Goal: Transaction & Acquisition: Download file/media

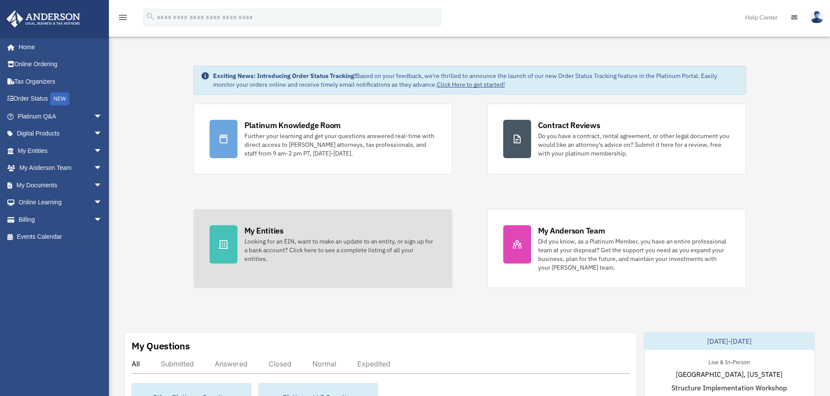
scroll to position [87, 0]
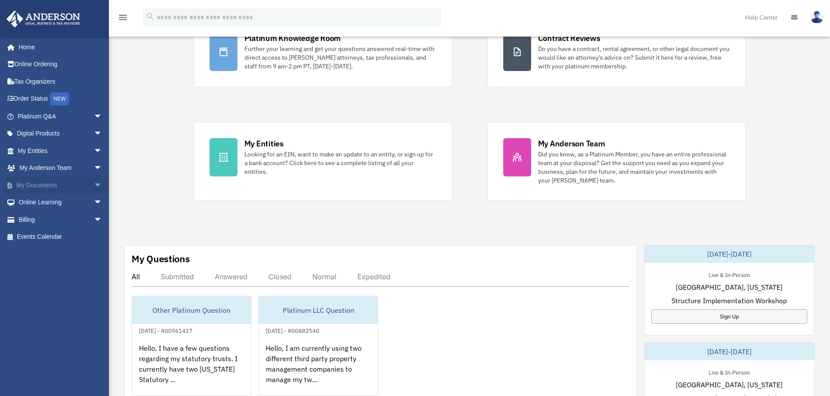
click at [37, 180] on link "My Documents arrow_drop_down" at bounding box center [60, 184] width 109 height 17
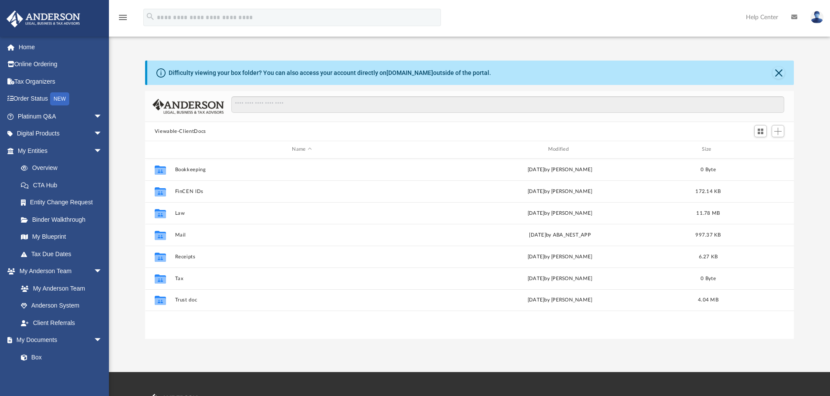
scroll to position [192, 642]
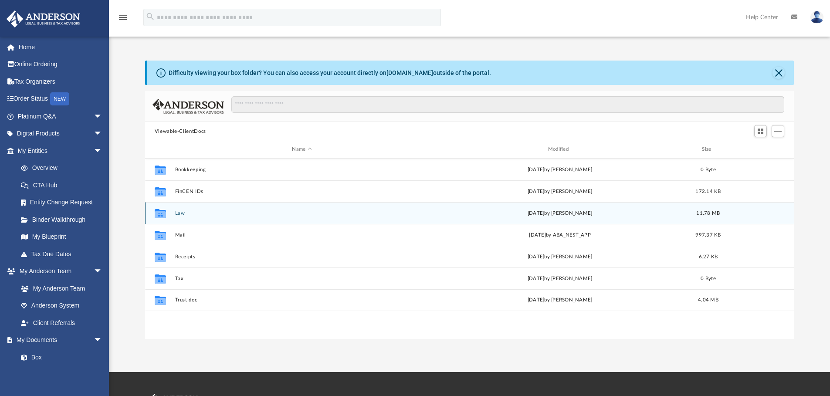
click at [182, 216] on div "Collaborated Folder Law [DATE] by [PERSON_NAME] 11.78 MB" at bounding box center [469, 213] width 649 height 22
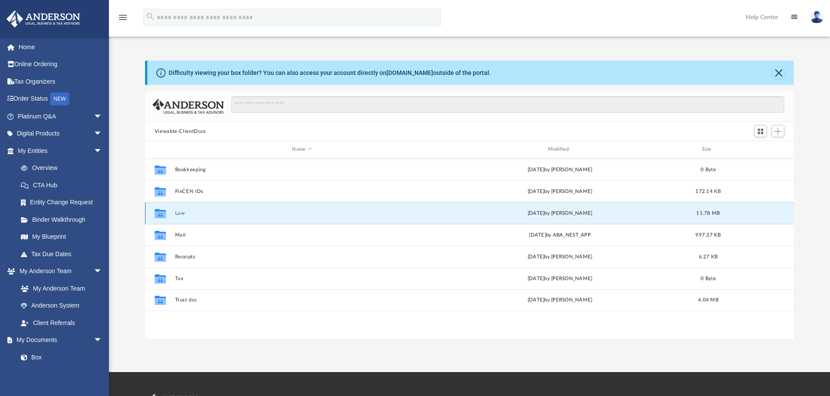
click at [173, 208] on div "Collaborated Folder Law [DATE] by [PERSON_NAME] 11.78 MB" at bounding box center [469, 213] width 649 height 22
click at [181, 212] on button "Law" at bounding box center [302, 213] width 254 height 6
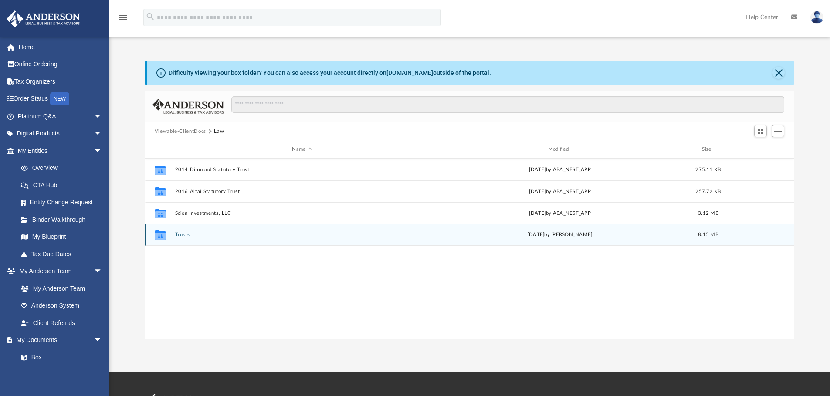
click at [184, 230] on div "Collaborated Folder Trusts [DATE] by [PERSON_NAME] 8.15 MB" at bounding box center [469, 235] width 649 height 22
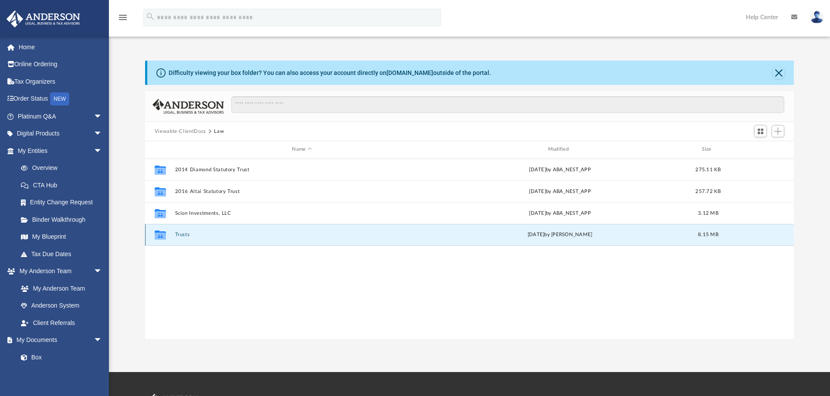
click at [184, 231] on div "Collaborated Folder Trusts [DATE] by [PERSON_NAME] 8.15 MB" at bounding box center [469, 235] width 649 height 22
click at [186, 235] on button "Trusts" at bounding box center [302, 235] width 254 height 6
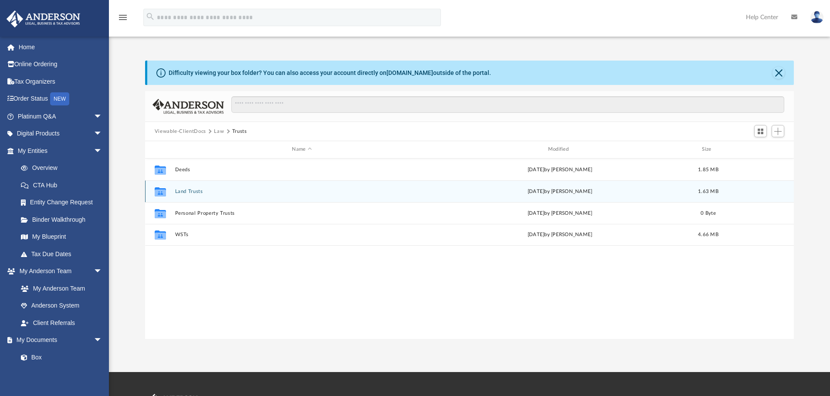
click at [192, 192] on button "Land Trusts" at bounding box center [302, 192] width 254 height 6
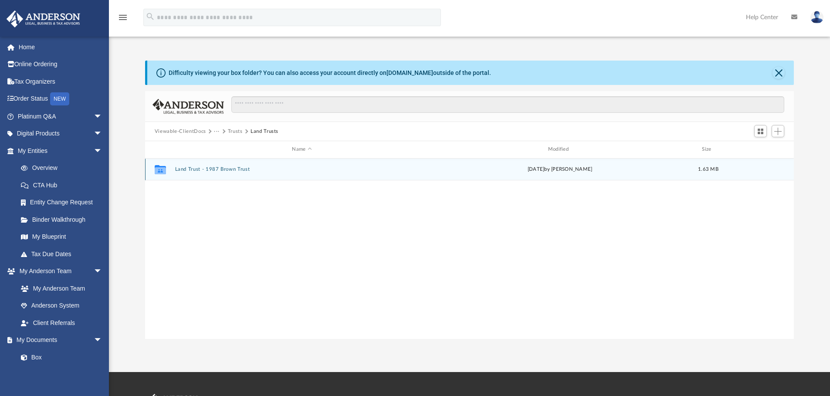
click at [237, 166] on button "Land Trust - 1987 Brown Trust" at bounding box center [302, 169] width 254 height 6
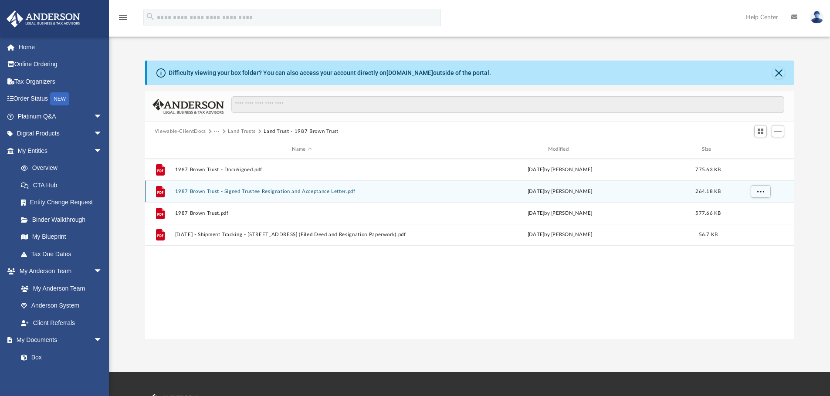
click at [324, 190] on button "1987 Brown Trust - Signed Trustee Resignation and Acceptance Letter.pdf" at bounding box center [302, 192] width 254 height 6
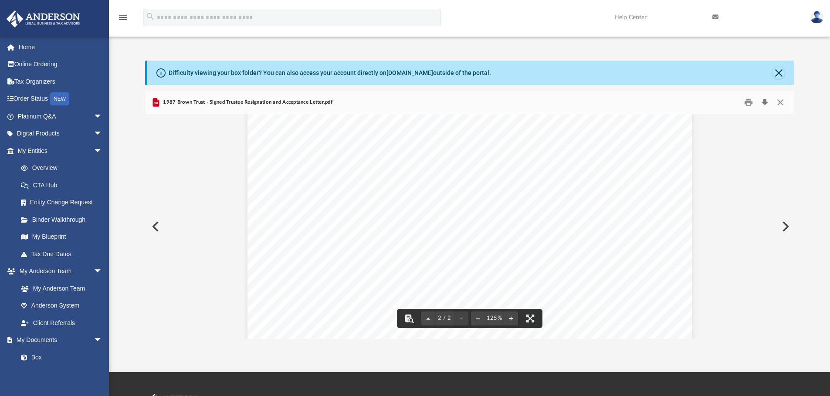
scroll to position [951, 0]
click at [781, 71] on button "Close" at bounding box center [778, 73] width 12 height 12
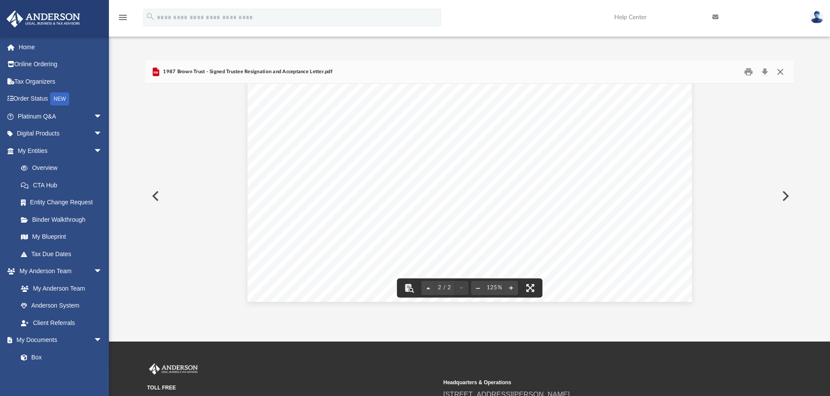
click at [776, 68] on button "Close" at bounding box center [780, 72] width 16 height 14
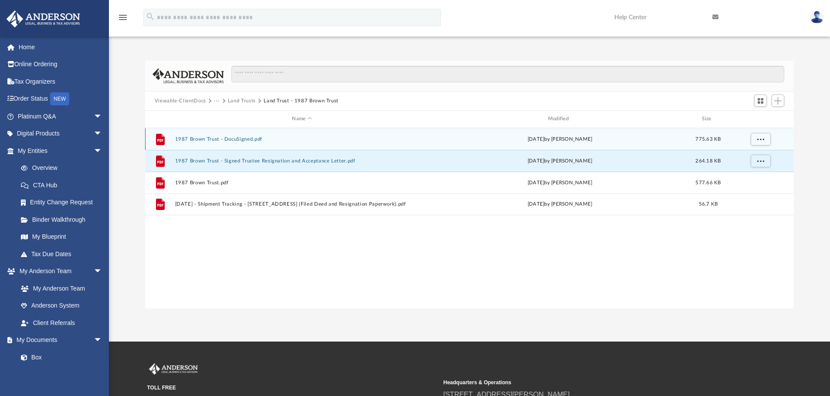
click at [244, 141] on button "1987 Brown Trust - DocuSigned.pdf" at bounding box center [302, 139] width 254 height 6
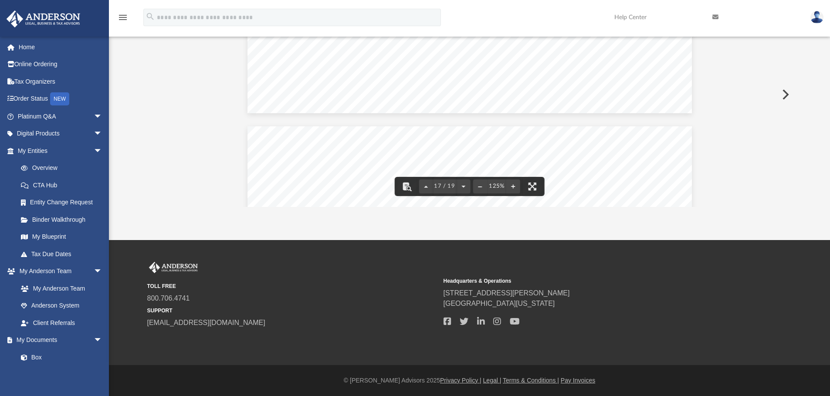
scroll to position [0, 0]
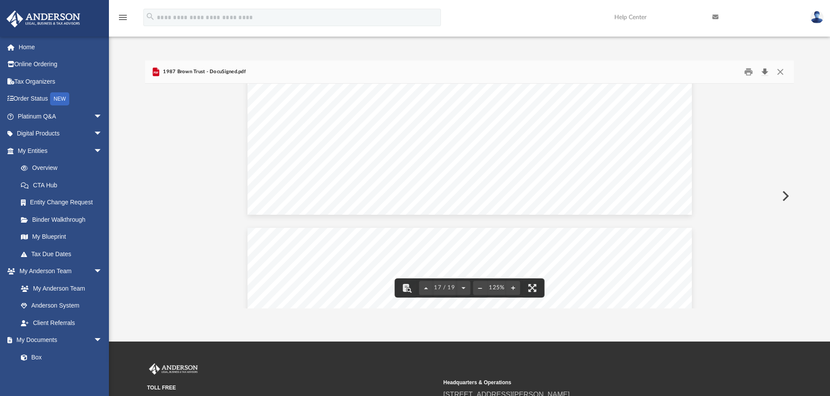
click at [760, 72] on button "Download" at bounding box center [765, 72] width 16 height 14
click at [782, 71] on button "Close" at bounding box center [780, 72] width 16 height 14
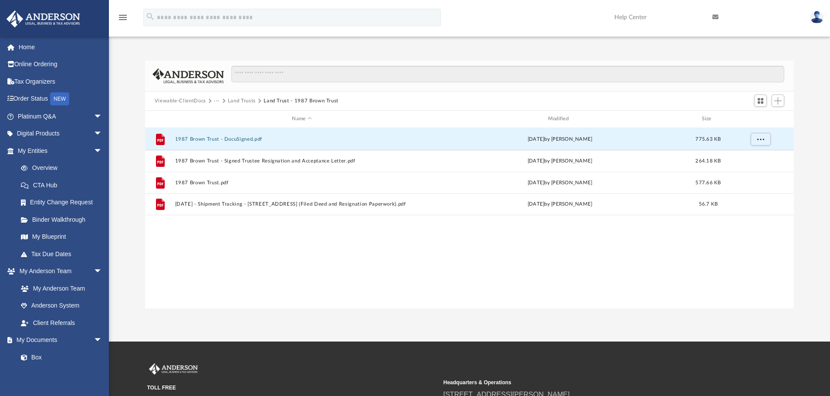
click at [243, 98] on button "Land Trusts" at bounding box center [242, 101] width 28 height 8
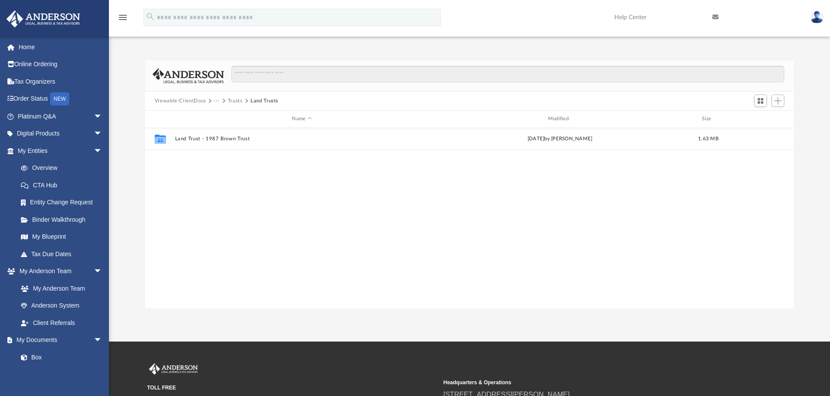
click at [231, 100] on button "Trusts" at bounding box center [235, 101] width 15 height 8
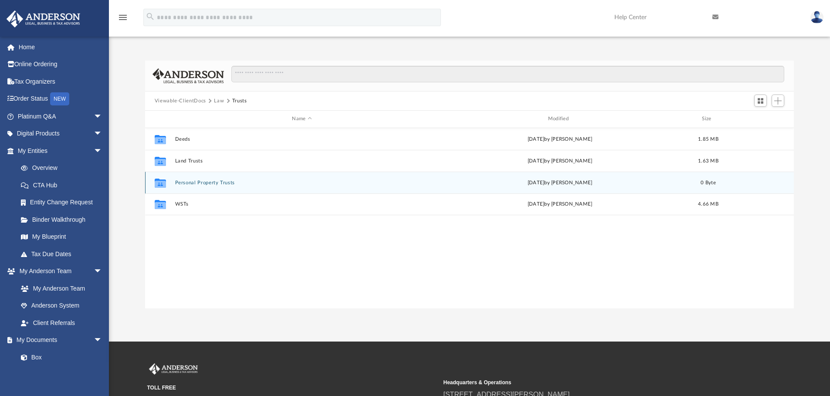
click at [208, 185] on button "Personal Property Trusts" at bounding box center [302, 183] width 254 height 6
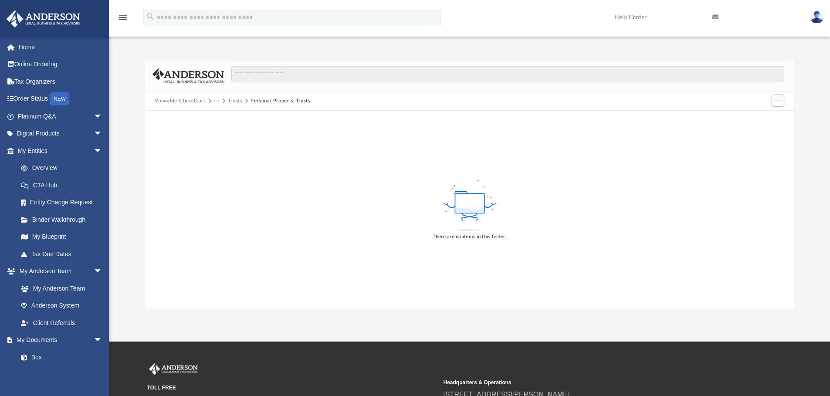
click at [235, 99] on button "Trusts" at bounding box center [235, 101] width 15 height 8
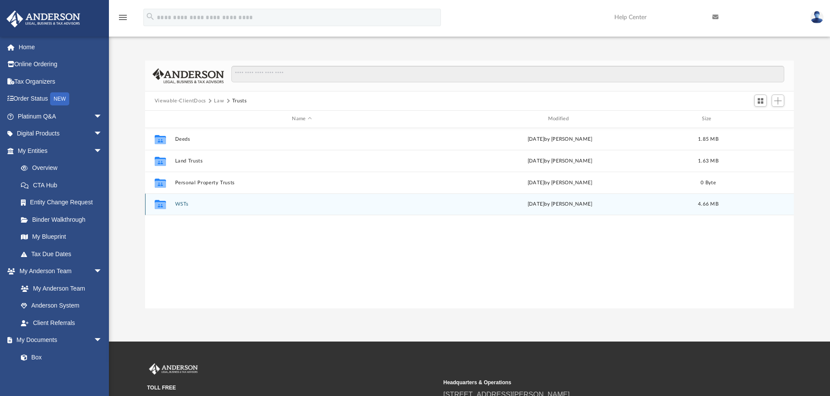
scroll to position [7, 7]
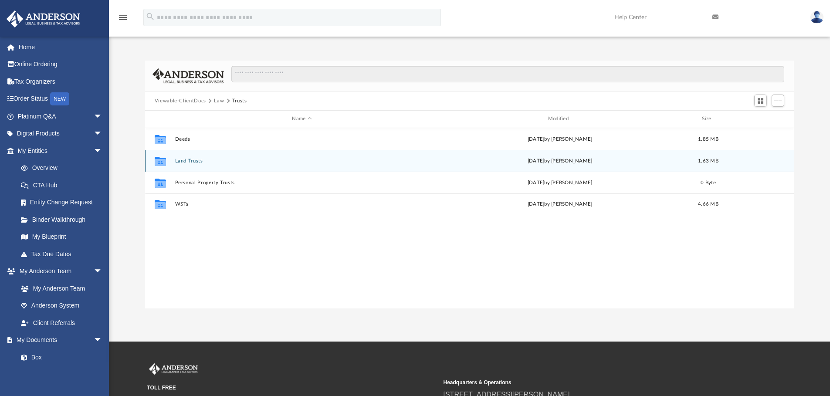
click at [187, 159] on button "Land Trusts" at bounding box center [302, 161] width 254 height 6
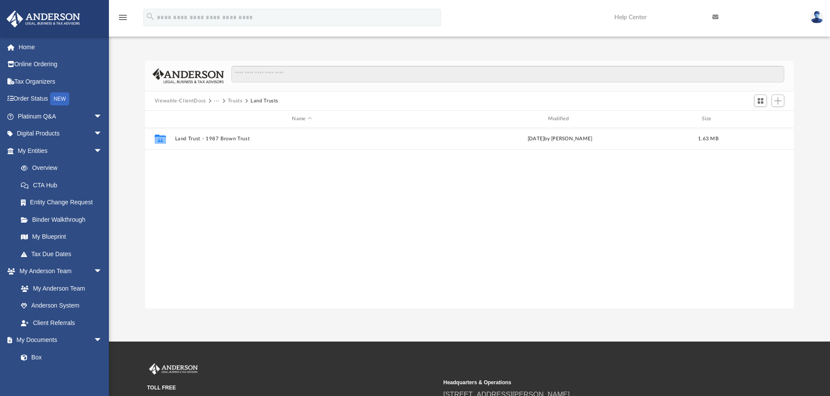
click at [238, 101] on button "Trusts" at bounding box center [235, 101] width 15 height 8
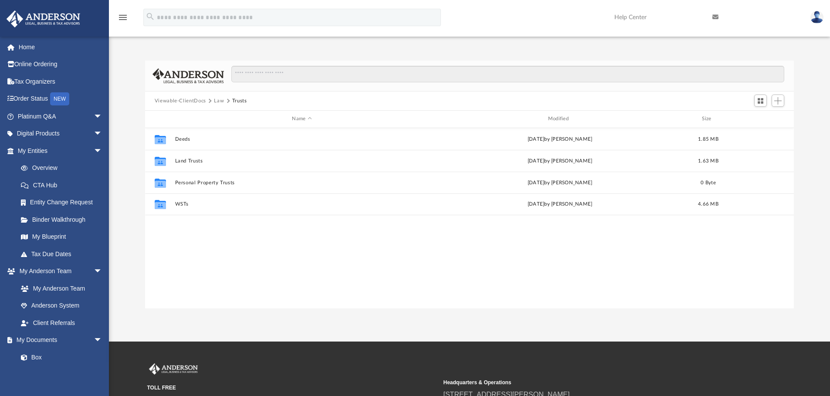
click at [223, 100] on button "Law" at bounding box center [219, 101] width 10 height 8
click at [195, 102] on button "Viewable-ClientDocs" at bounding box center [180, 101] width 51 height 8
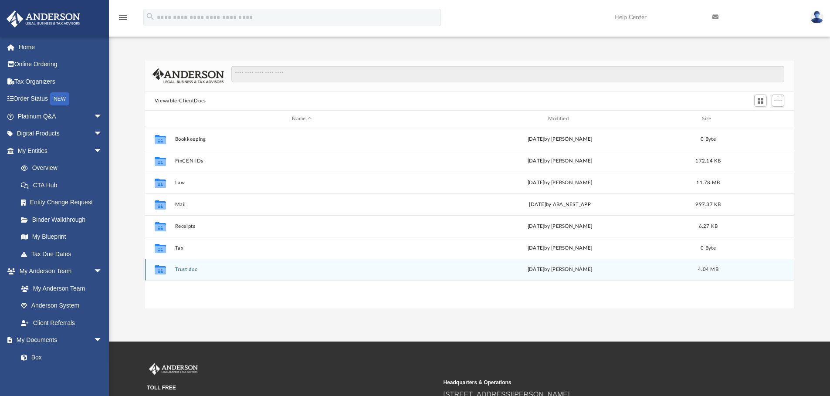
click at [185, 267] on button "Trust doc" at bounding box center [302, 270] width 254 height 6
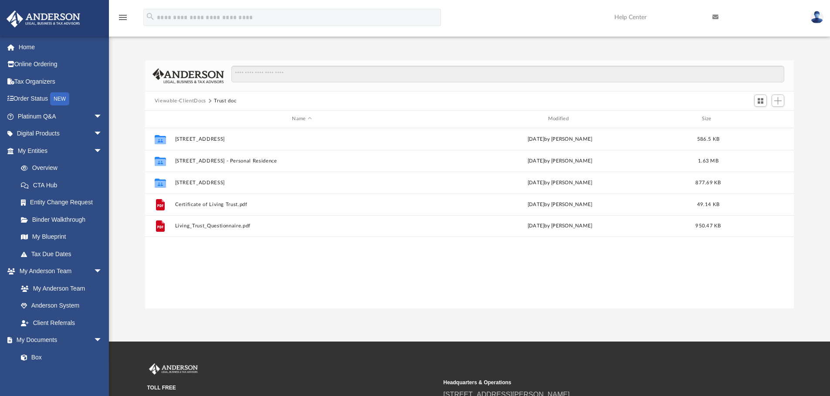
click at [196, 101] on button "Viewable-ClientDocs" at bounding box center [180, 101] width 51 height 8
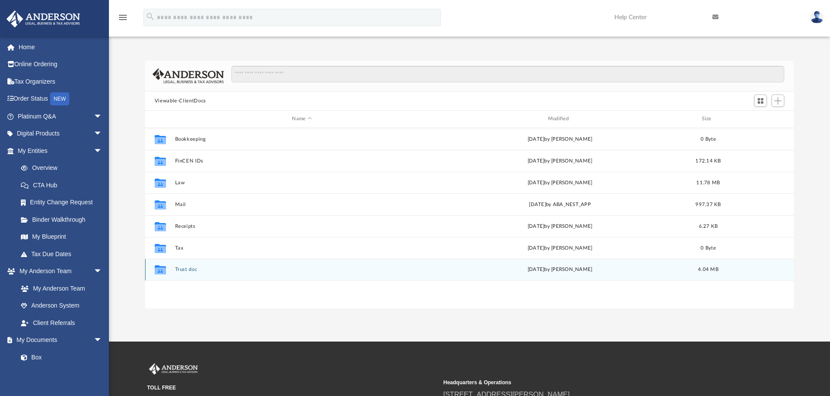
click at [197, 264] on div "Collaborated Folder Trust doc Thu Mar 13 2025 by Binyi Luo 4.04 MB" at bounding box center [469, 270] width 649 height 22
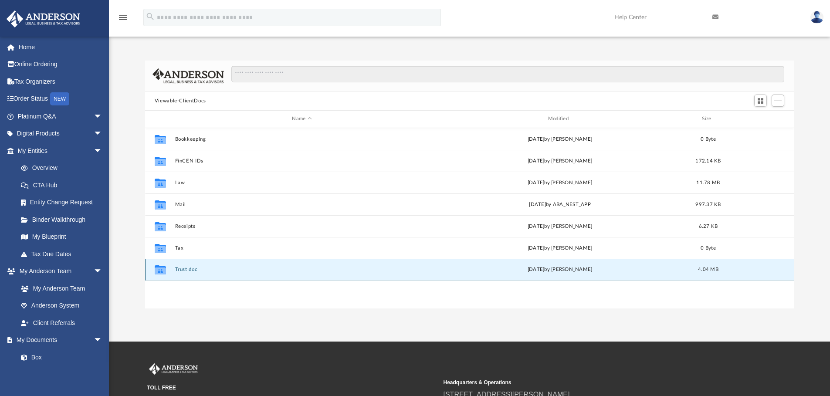
drag, startPoint x: 197, startPoint y: 264, endPoint x: 193, endPoint y: 268, distance: 5.2
click at [193, 268] on button "Trust doc" at bounding box center [302, 270] width 254 height 6
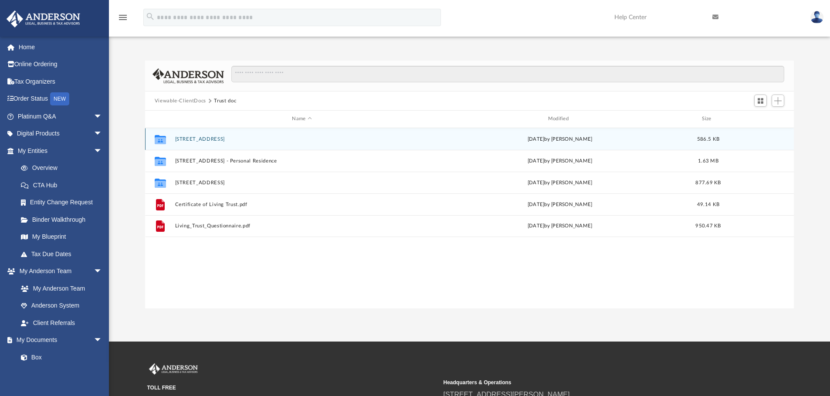
click at [202, 141] on button "203 Diamond Cove" at bounding box center [302, 139] width 254 height 6
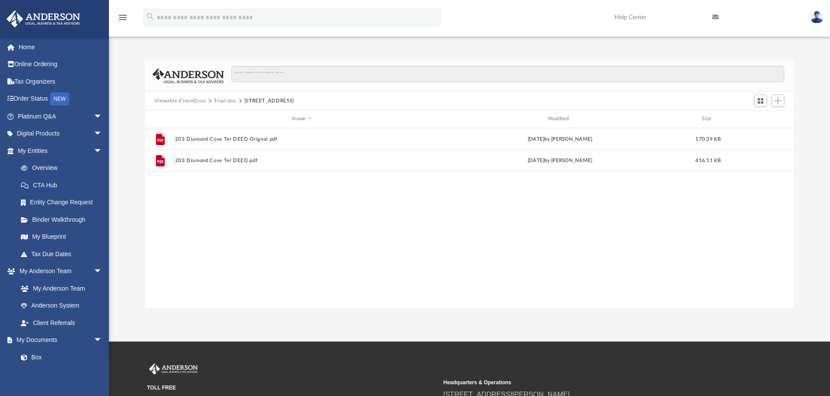
click at [222, 99] on button "Trust doc" at bounding box center [225, 101] width 22 height 8
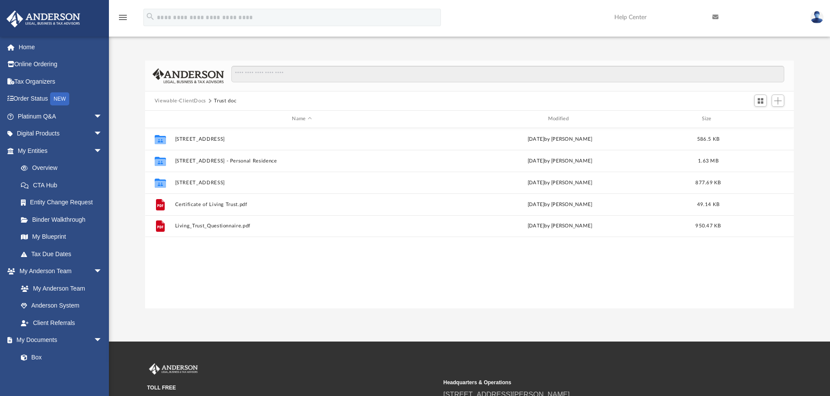
click at [222, 99] on button "Trust doc" at bounding box center [225, 101] width 22 height 8
click at [203, 100] on button "Viewable-ClientDocs" at bounding box center [180, 101] width 51 height 8
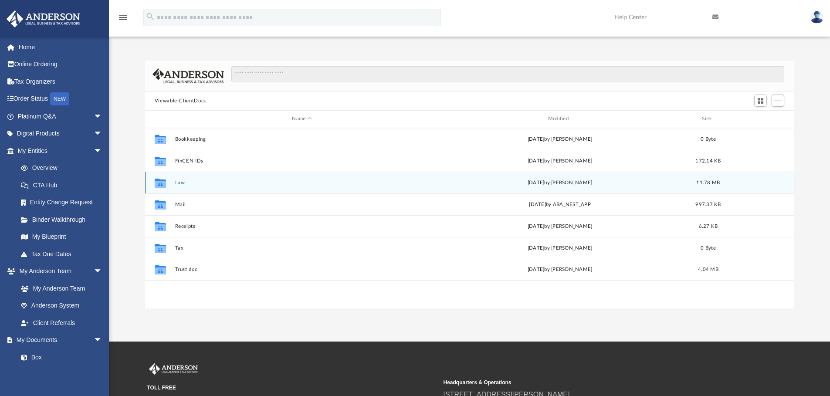
click at [181, 182] on button "Law" at bounding box center [302, 183] width 254 height 6
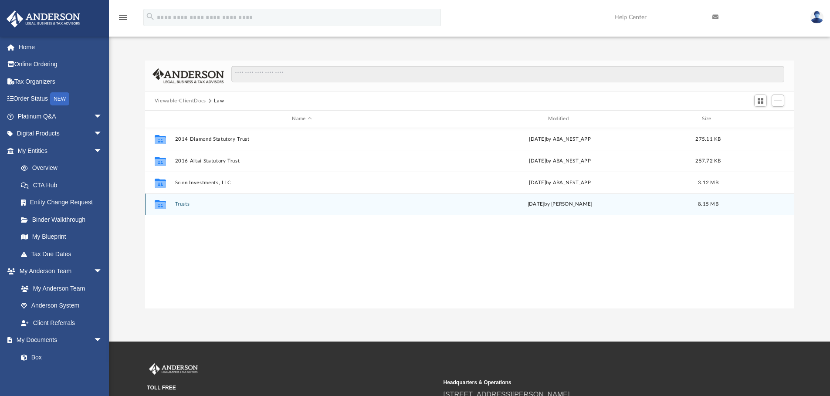
click at [179, 199] on div "Collaborated Folder Trusts today by Cora Melot 8.15 MB" at bounding box center [469, 204] width 649 height 22
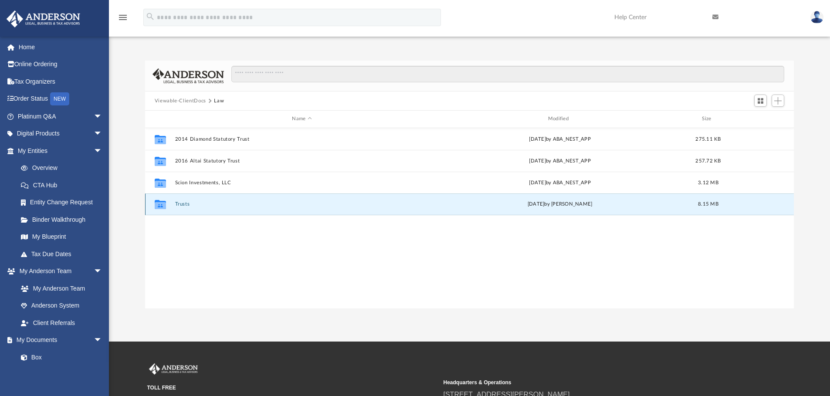
click at [180, 203] on button "Trusts" at bounding box center [302, 204] width 254 height 6
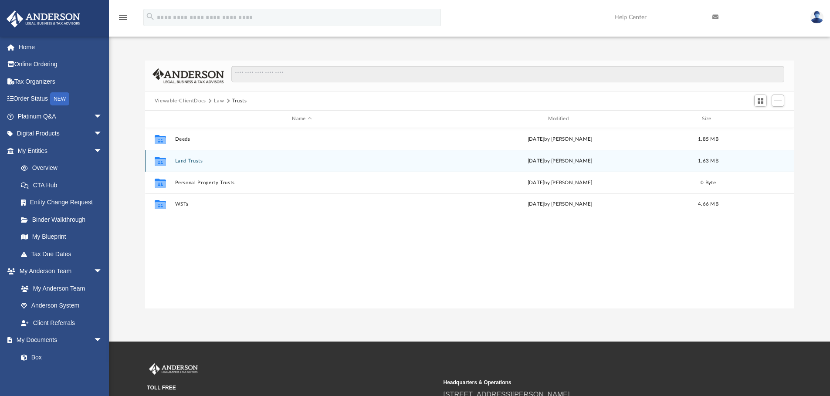
click at [190, 164] on div "Collaborated Folder Land Trusts today by Cora Melot 1.63 MB" at bounding box center [469, 161] width 649 height 22
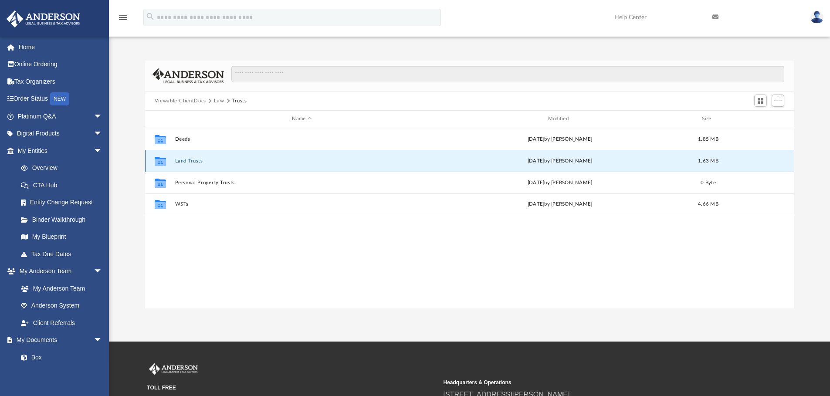
click at [190, 162] on button "Land Trusts" at bounding box center [302, 161] width 254 height 6
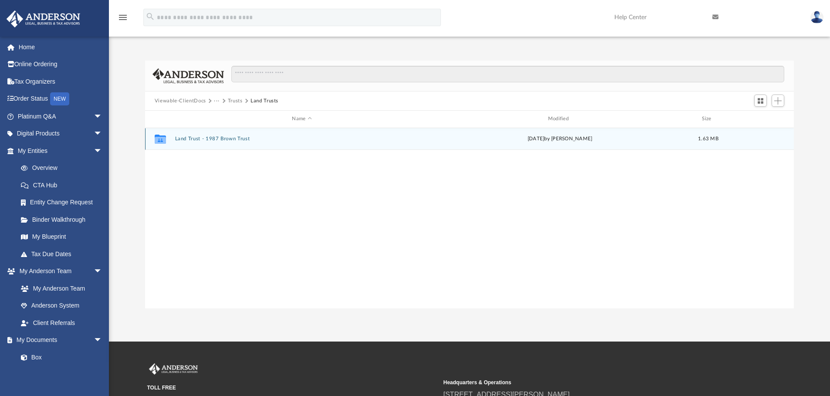
click at [223, 135] on div "Collaborated Folder Land Trust - 1987 Brown Trust today by Cora Melot 1.63 MB" at bounding box center [469, 139] width 649 height 22
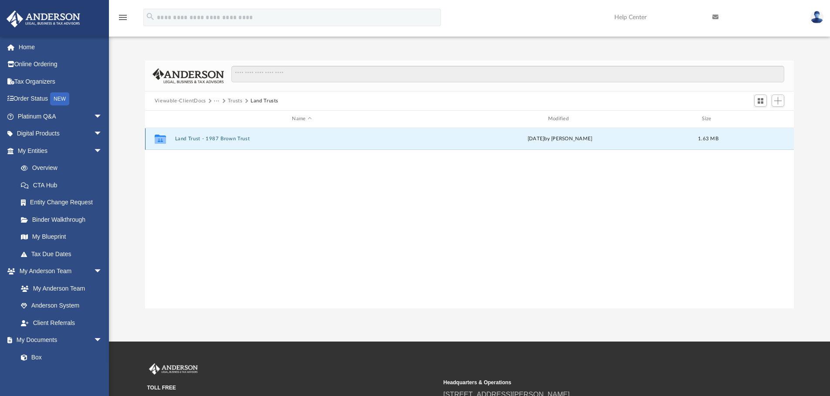
click at [223, 137] on button "Land Trust - 1987 Brown Trust" at bounding box center [302, 139] width 254 height 6
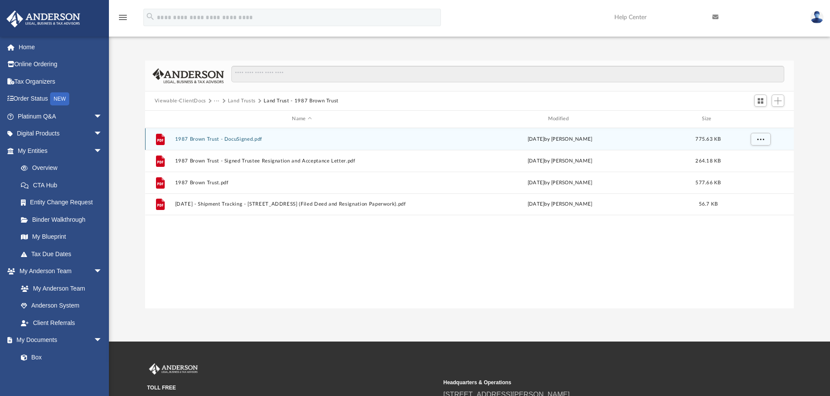
click at [232, 140] on button "1987 Brown Trust - DocuSigned.pdf" at bounding box center [302, 139] width 254 height 6
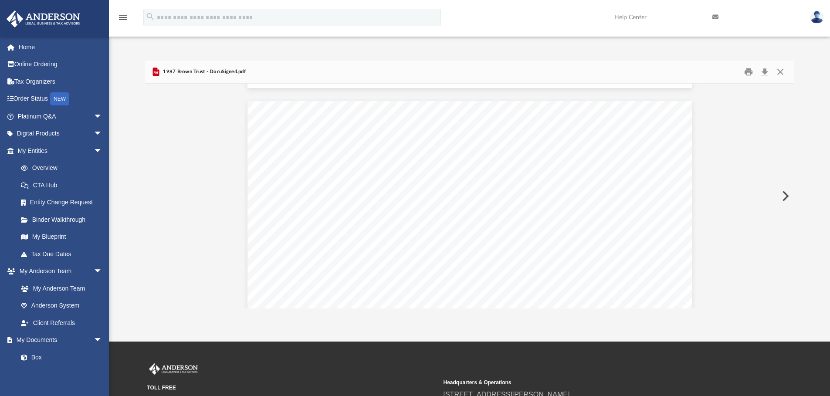
scroll to position [3526, 0]
click at [782, 72] on button "Close" at bounding box center [780, 72] width 16 height 14
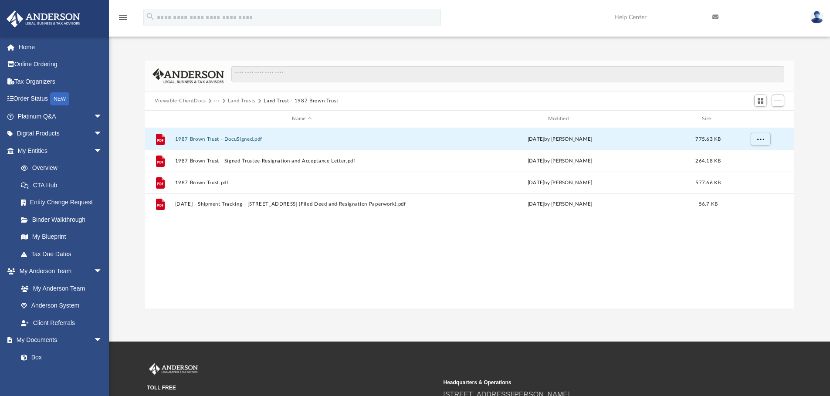
click at [243, 99] on button "Land Trusts" at bounding box center [242, 101] width 28 height 8
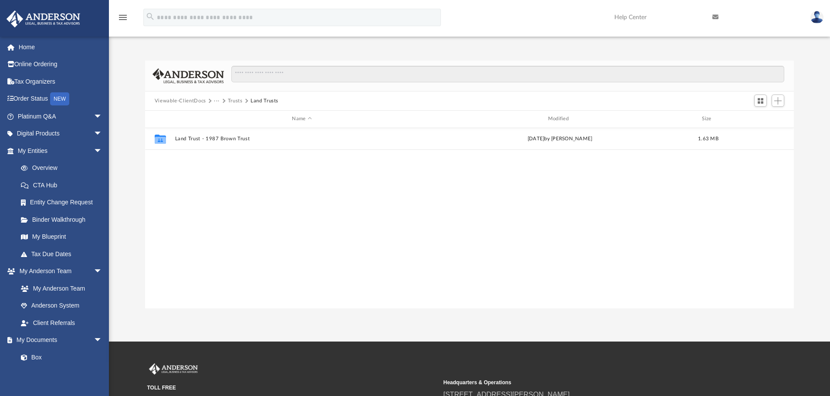
click at [230, 100] on button "Trusts" at bounding box center [235, 101] width 15 height 8
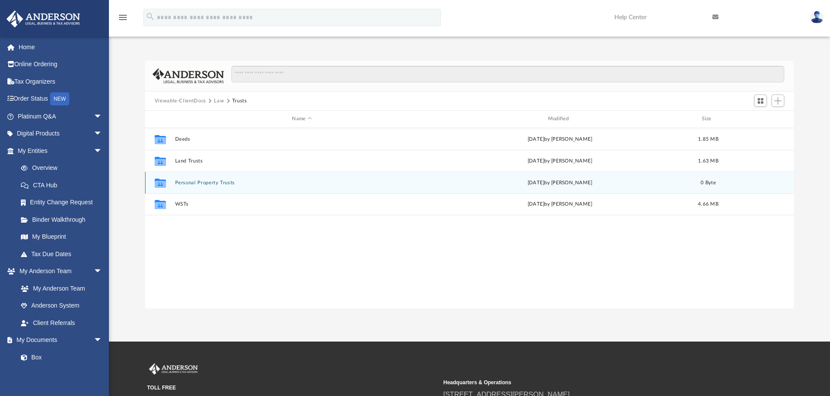
click at [199, 180] on button "Personal Property Trusts" at bounding box center [302, 183] width 254 height 6
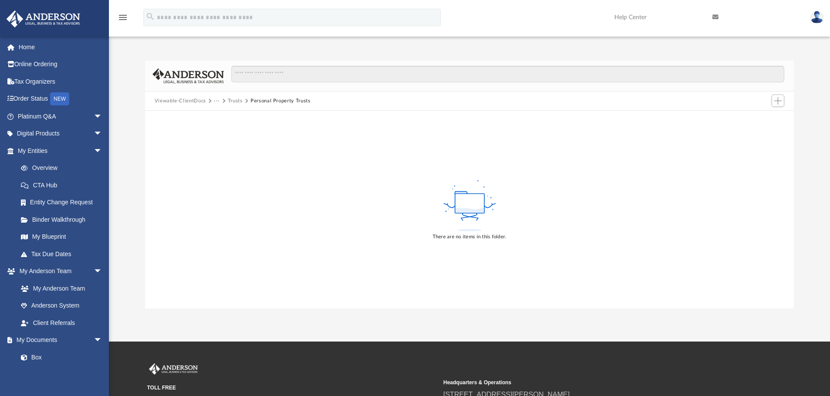
drag, startPoint x: 199, startPoint y: 180, endPoint x: 197, endPoint y: 186, distance: 6.3
click at [230, 105] on div "Viewable-ClientDocs ··· Trusts Personal Property Trusts" at bounding box center [469, 100] width 649 height 19
click at [231, 101] on button "Trusts" at bounding box center [235, 101] width 15 height 8
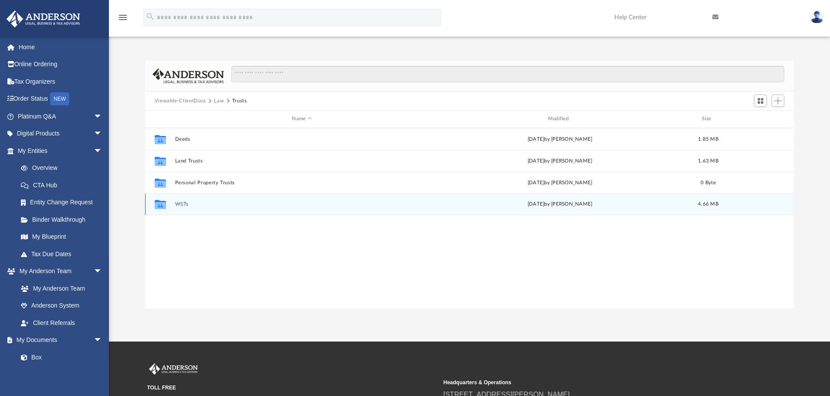
click at [184, 205] on button "WSTs" at bounding box center [302, 204] width 254 height 6
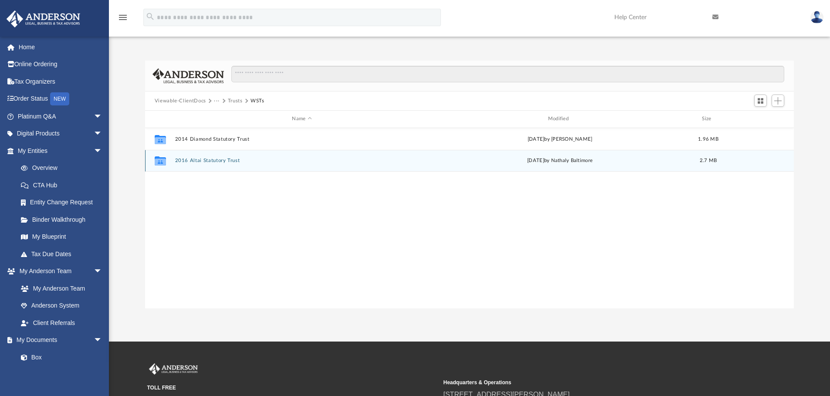
click at [214, 159] on button "2016 Altai Statutory Trust" at bounding box center [302, 161] width 254 height 6
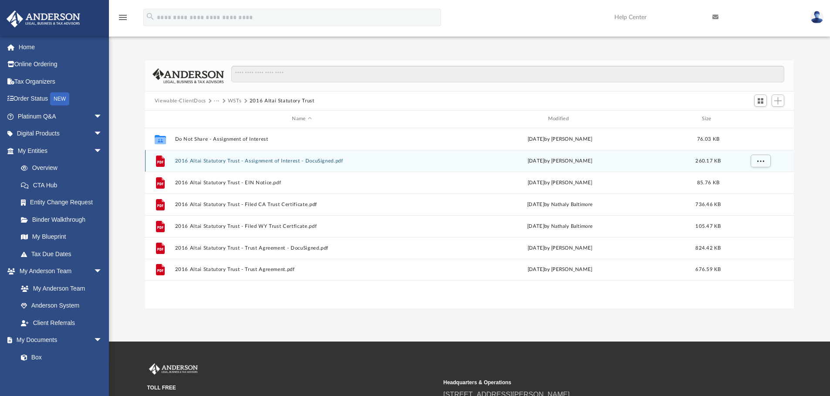
click at [297, 163] on button "2016 Altai Statutory Trust - Assignment of Interest - DocuSigned.pdf" at bounding box center [302, 161] width 254 height 6
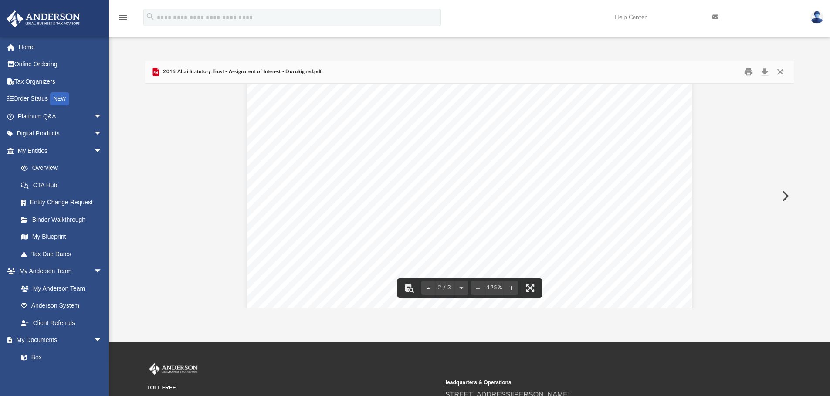
scroll to position [915, 0]
click at [784, 69] on button "Close" at bounding box center [780, 72] width 16 height 14
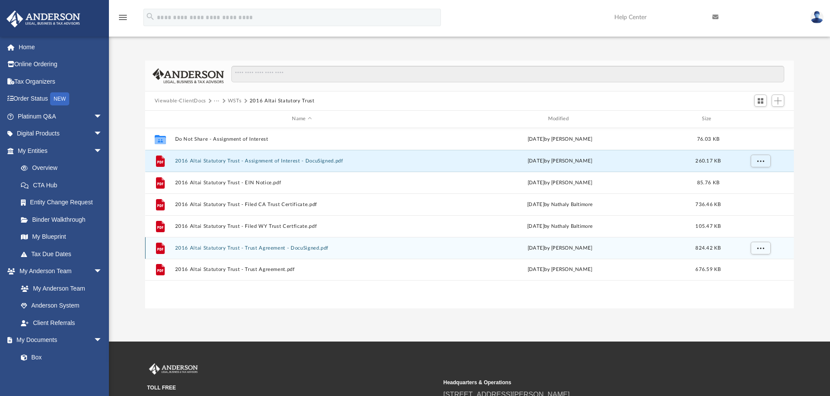
click at [310, 250] on button "2016 Altai Statutory Trust - Trust Agreement - DocuSigned.pdf" at bounding box center [302, 248] width 254 height 6
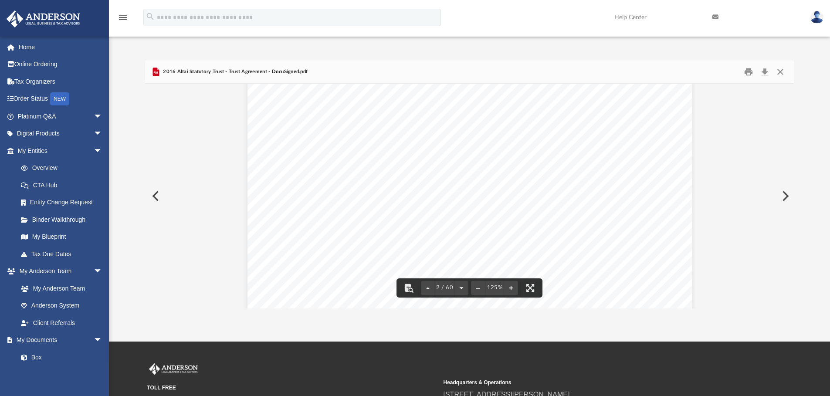
scroll to position [740, 0]
click at [451, 138] on span "Beneficial Owner" at bounding box center [440, 139] width 57 height 8
click at [613, 137] on div "Agreement of 2016 Altai Statutory Trust TRUST AGREEMENT OF 2016 ALTAI STATUTORY…" at bounding box center [469, 225] width 444 height 575
click at [609, 137] on span "4" at bounding box center [611, 139] width 4 height 8
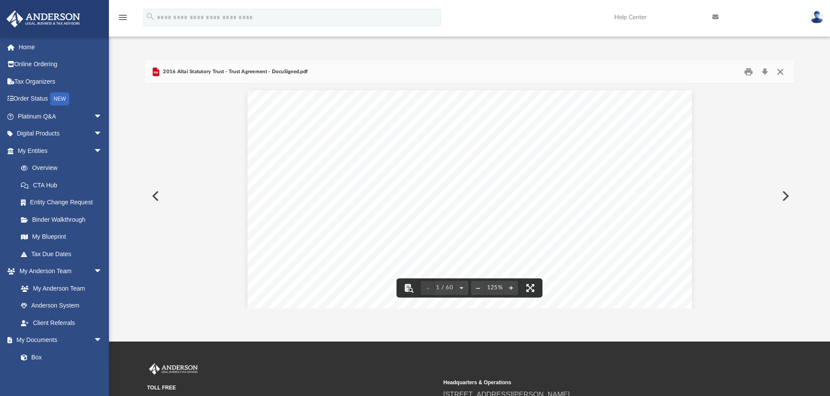
click at [787, 67] on button "Close" at bounding box center [780, 72] width 16 height 14
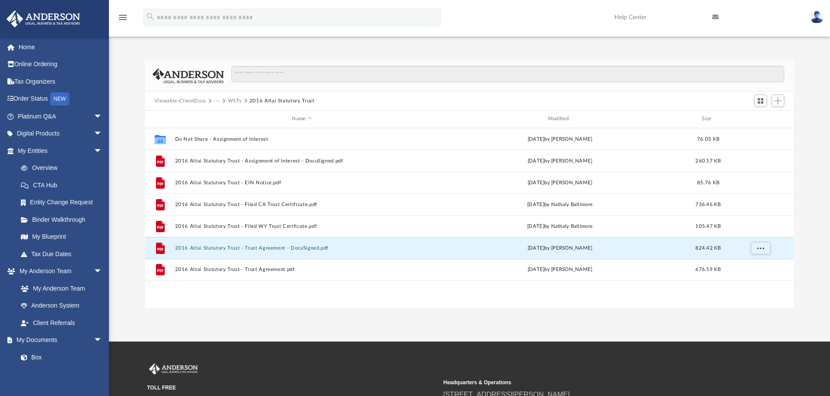
click at [233, 96] on div "Viewable-ClientDocs ··· WSTs 2016 Altai Statutory Trust" at bounding box center [469, 100] width 649 height 19
click at [235, 101] on button "WSTs" at bounding box center [235, 101] width 14 height 8
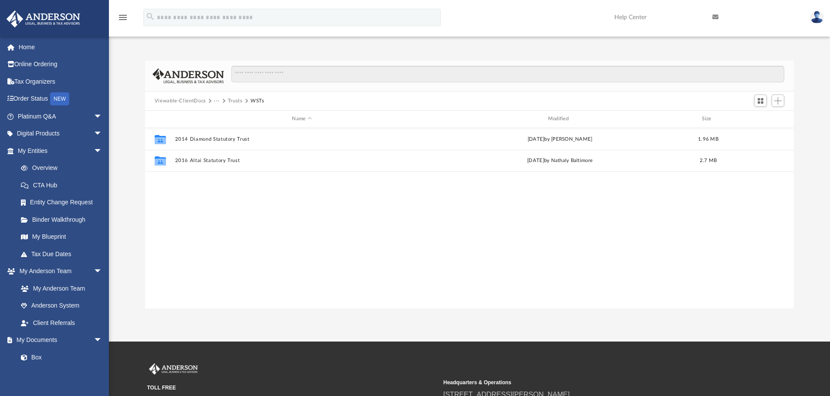
click at [230, 100] on button "Trusts" at bounding box center [235, 101] width 15 height 8
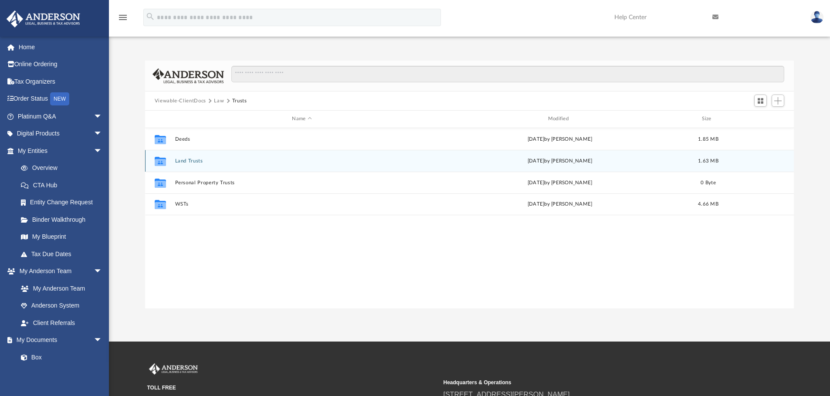
click at [190, 163] on button "Land Trusts" at bounding box center [302, 161] width 254 height 6
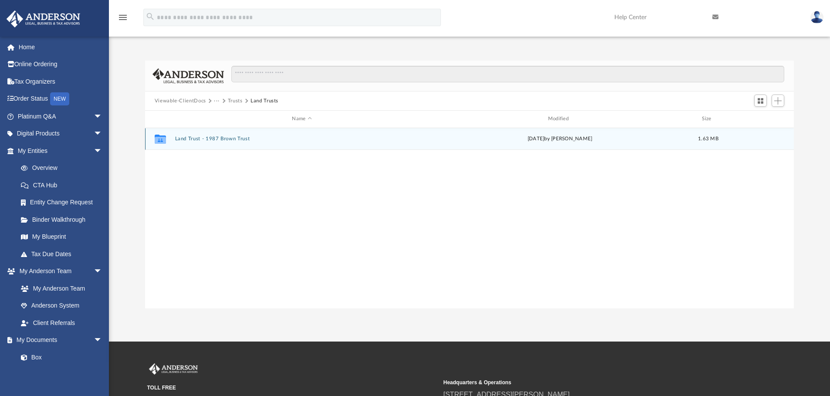
click at [202, 140] on button "Land Trust - 1987 Brown Trust" at bounding box center [302, 139] width 254 height 6
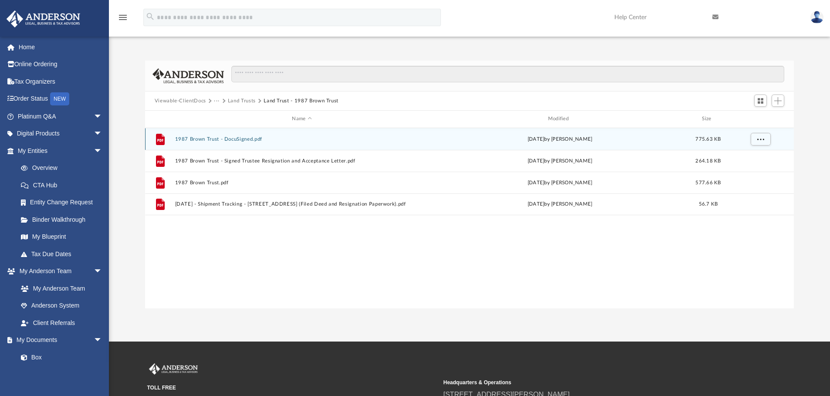
click at [244, 140] on button "1987 Brown Trust - DocuSigned.pdf" at bounding box center [302, 139] width 254 height 6
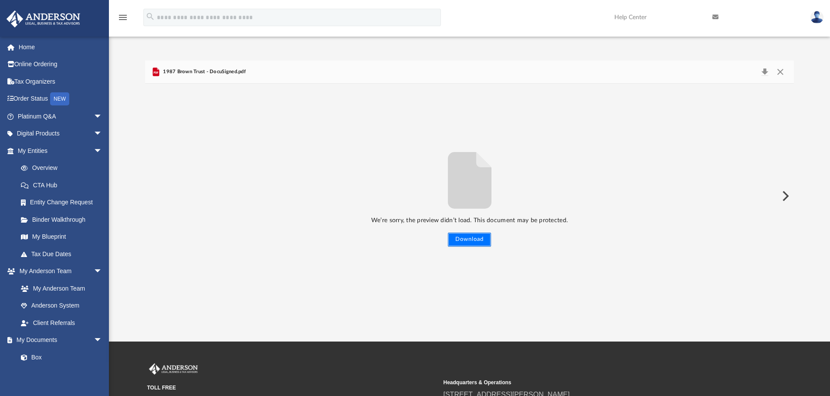
click at [467, 243] on button "Download" at bounding box center [469, 240] width 43 height 14
click at [780, 71] on button "Close" at bounding box center [780, 72] width 16 height 12
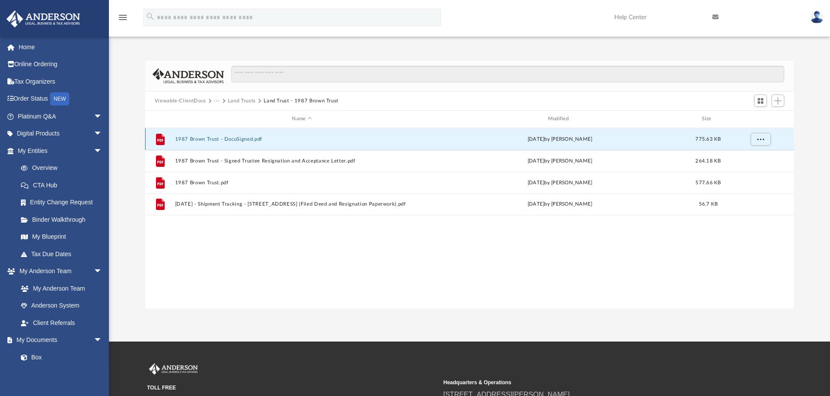
click at [256, 141] on button "1987 Brown Trust - DocuSigned.pdf" at bounding box center [302, 139] width 254 height 6
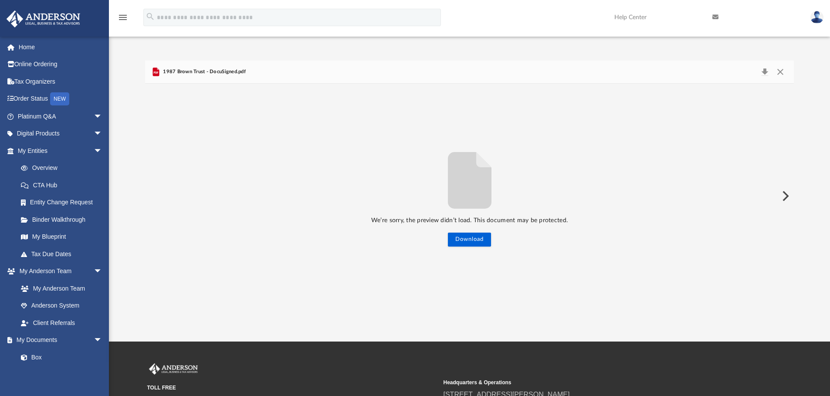
click at [477, 248] on div "We’re sorry, the preview didn’t load. This document may be protected. Download" at bounding box center [469, 196] width 649 height 225
click at [778, 74] on button "Close" at bounding box center [780, 72] width 16 height 12
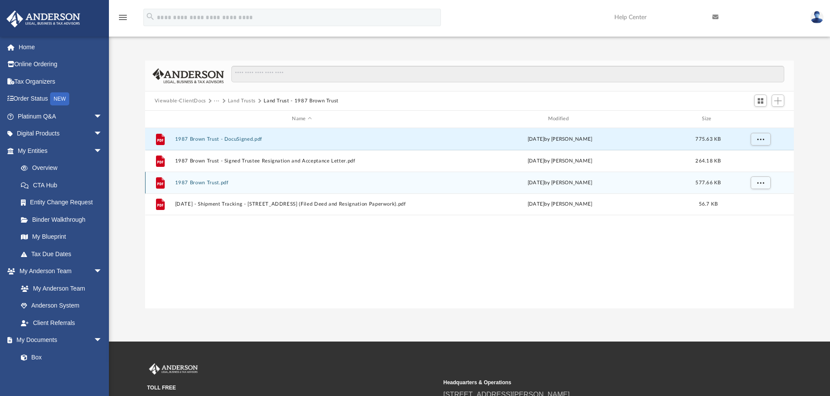
click at [225, 185] on button "1987 Brown Trust.pdf" at bounding box center [302, 183] width 254 height 6
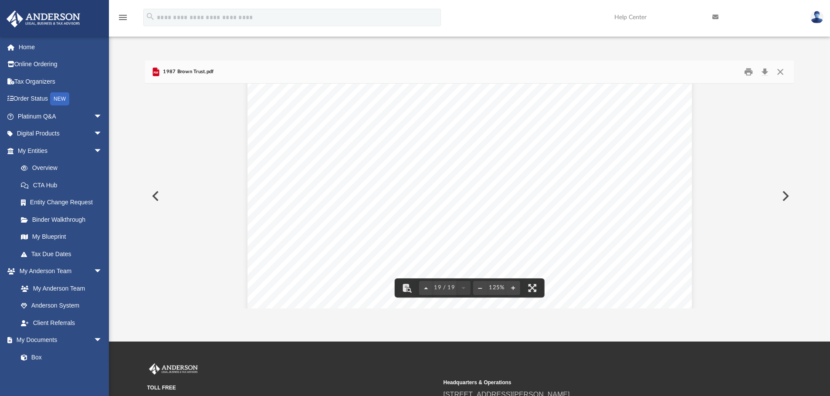
scroll to position [10901, 0]
click at [779, 72] on button "Close" at bounding box center [780, 72] width 16 height 14
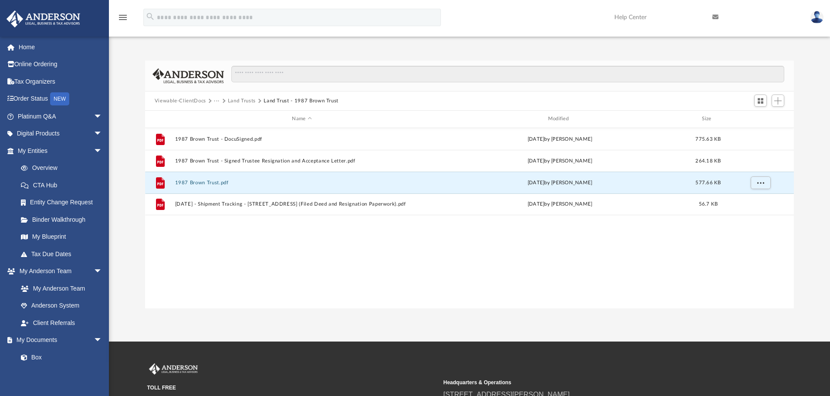
click at [251, 101] on button "Land Trusts" at bounding box center [242, 101] width 28 height 8
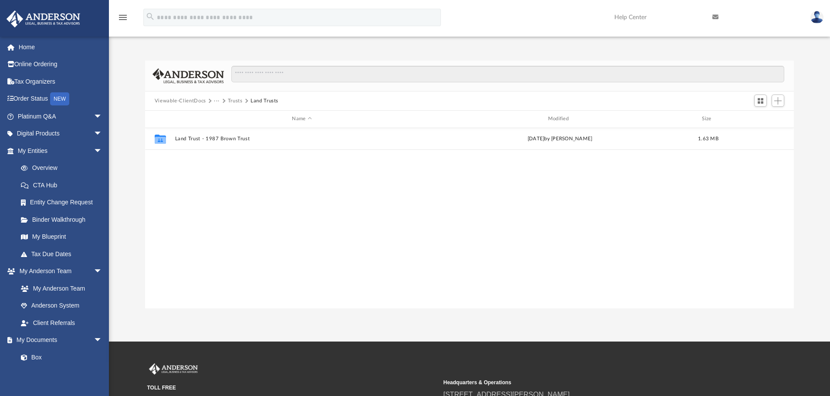
click at [230, 98] on button "Trusts" at bounding box center [235, 101] width 15 height 8
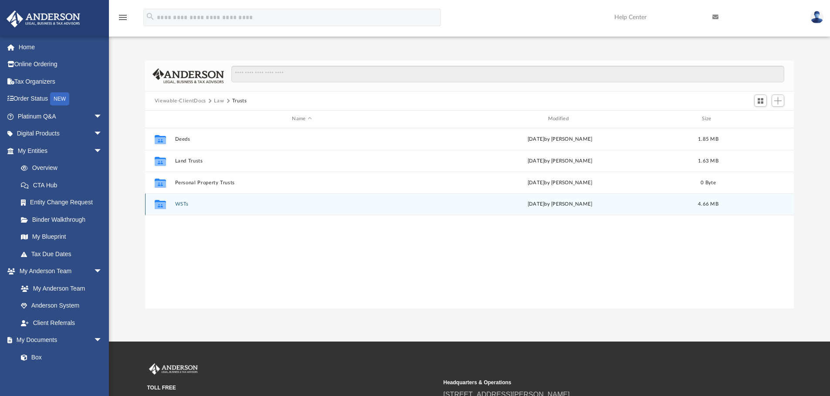
click at [186, 198] on div "Collaborated Folder WSTs Tue May 27 2025 by Tomas Diaz-Marin 4.66 MB" at bounding box center [469, 204] width 649 height 22
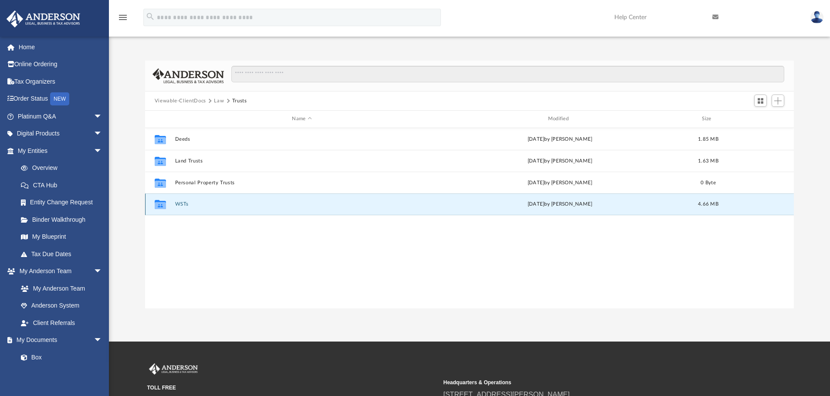
click at [185, 204] on button "WSTs" at bounding box center [302, 204] width 254 height 6
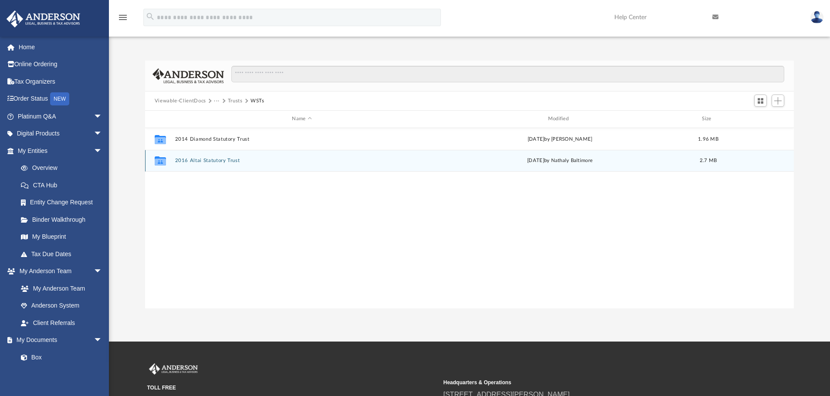
click at [219, 160] on button "2016 Altai Statutory Trust" at bounding box center [302, 161] width 254 height 6
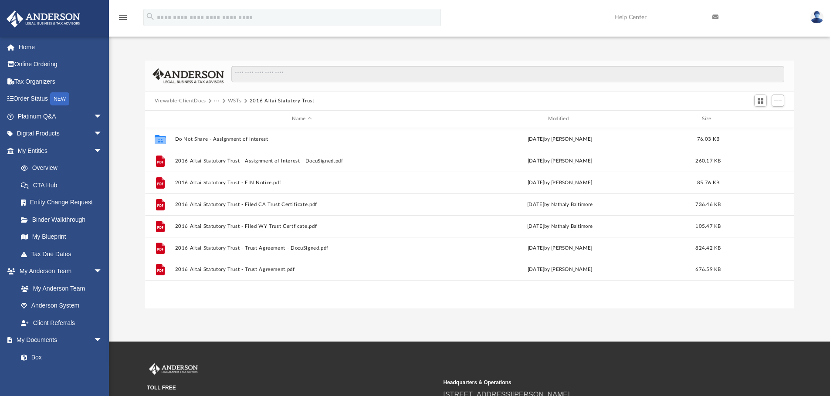
click at [363, 86] on div at bounding box center [504, 78] width 560 height 25
click at [206, 100] on span "Viewable-ClientDocs" at bounding box center [185, 101] width 60 height 8
click at [214, 100] on button "···" at bounding box center [217, 101] width 6 height 8
click at [359, 112] on div "Name Modified Size" at bounding box center [469, 119] width 649 height 17
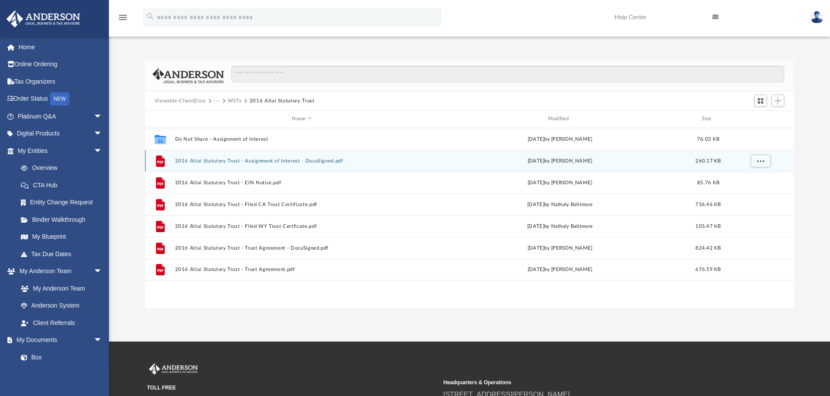
click at [288, 161] on button "2016 Altai Statutory Trust - Assignment of Interest - DocuSigned.pdf" at bounding box center [302, 161] width 254 height 6
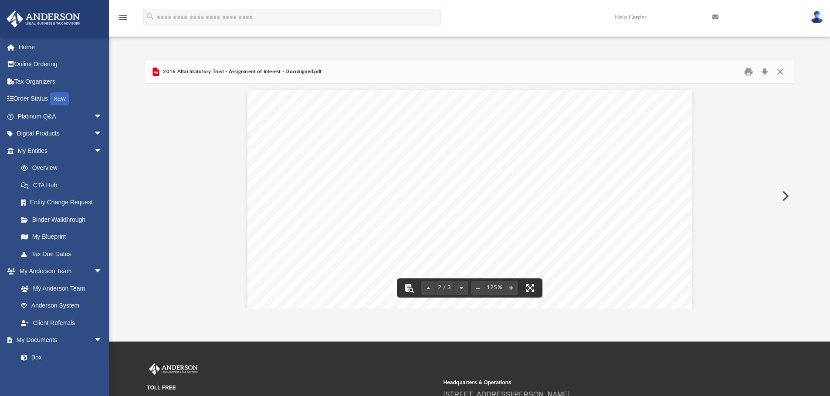
scroll to position [588, 0]
click at [777, 74] on button "Close" at bounding box center [780, 72] width 16 height 14
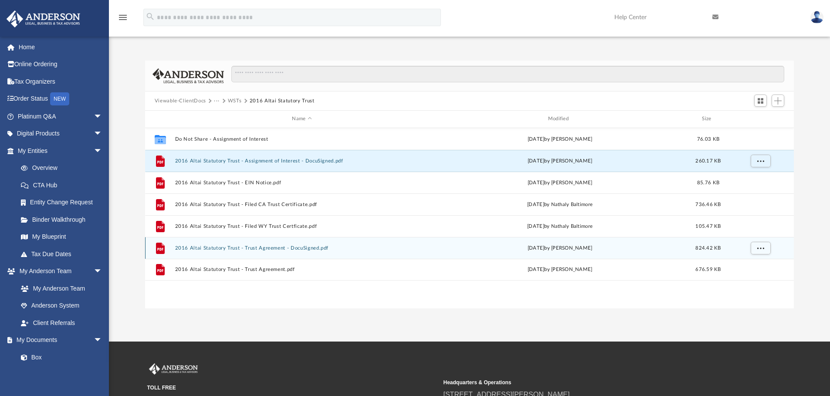
click at [280, 248] on button "2016 Altai Statutory Trust - Trust Agreement - DocuSigned.pdf" at bounding box center [302, 248] width 254 height 6
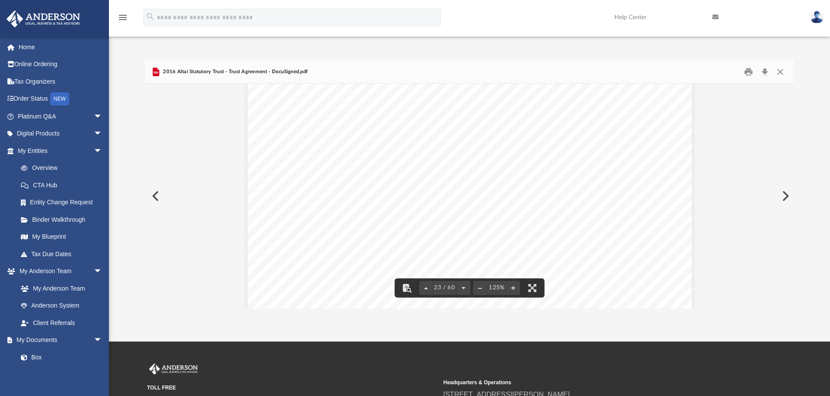
scroll to position [12935, 0]
